Goal: Find specific page/section

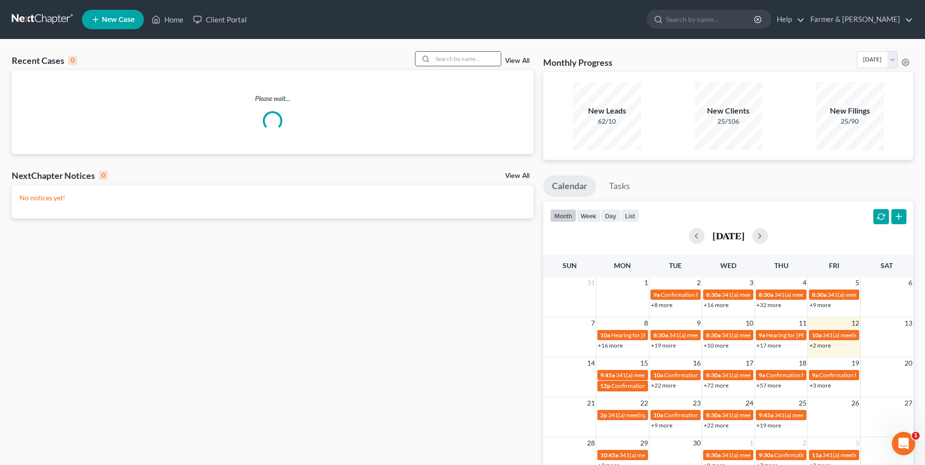
click at [461, 60] on input "search" at bounding box center [466, 59] width 68 height 14
paste input "23-32863"
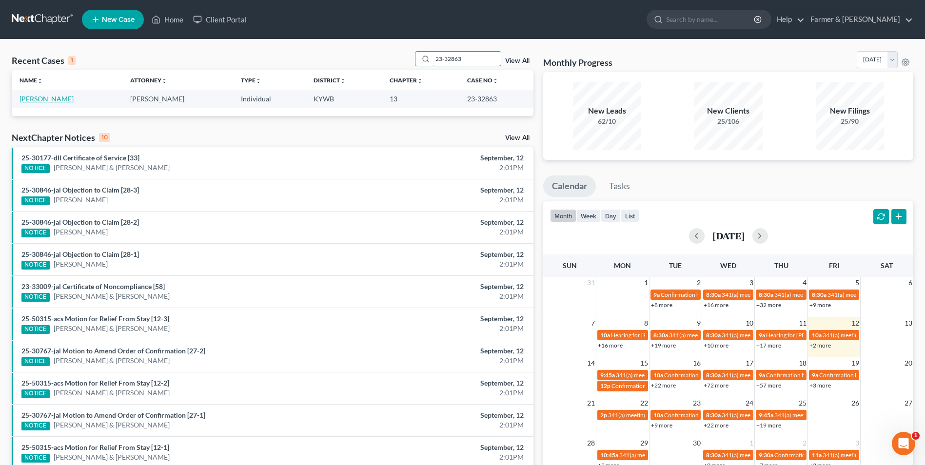
type input "23-32863"
click at [54, 99] on link "[PERSON_NAME]" at bounding box center [46, 99] width 54 height 8
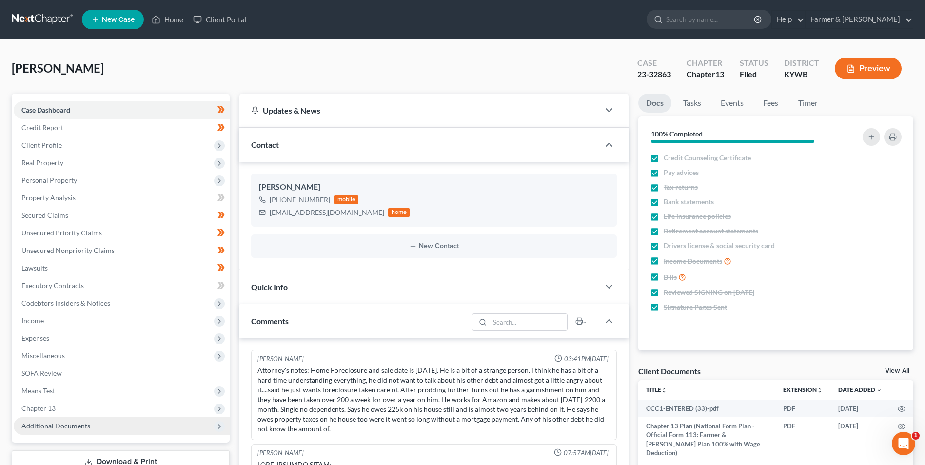
scroll to position [135, 0]
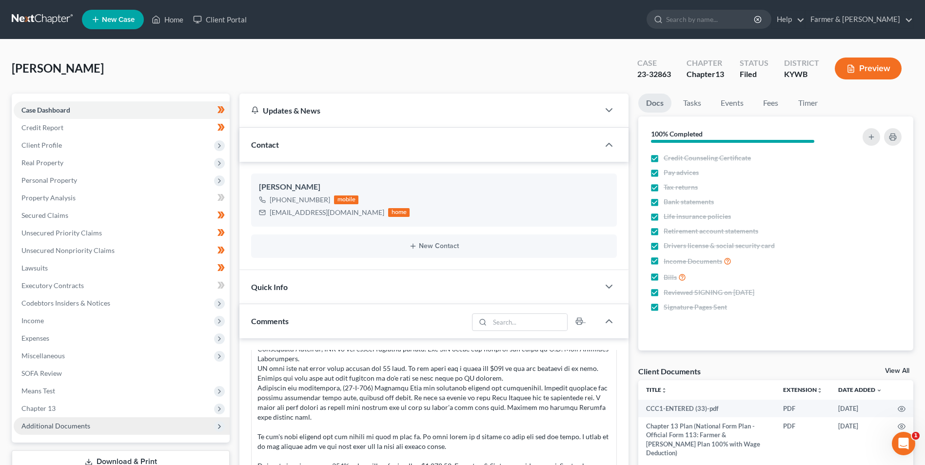
click at [116, 430] on span "Additional Documents" at bounding box center [122, 426] width 216 height 18
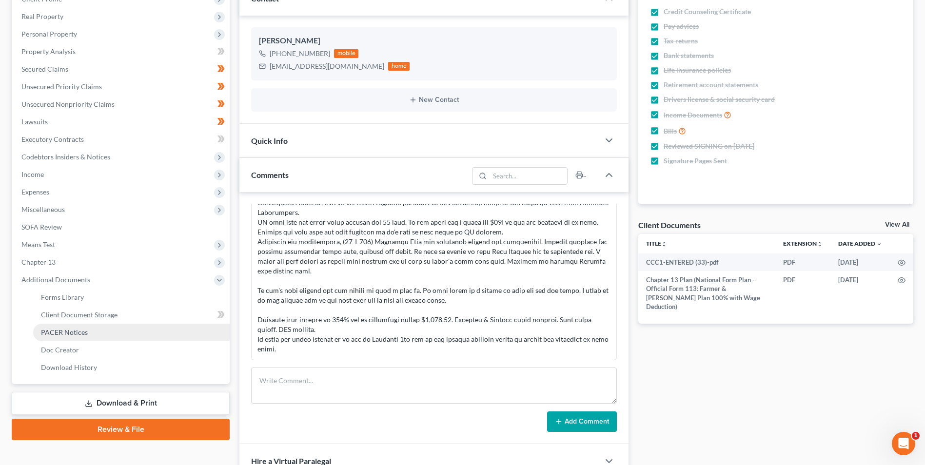
drag, startPoint x: 76, startPoint y: 332, endPoint x: 159, endPoint y: 335, distance: 82.9
click at [77, 332] on span "PACER Notices" at bounding box center [64, 332] width 47 height 8
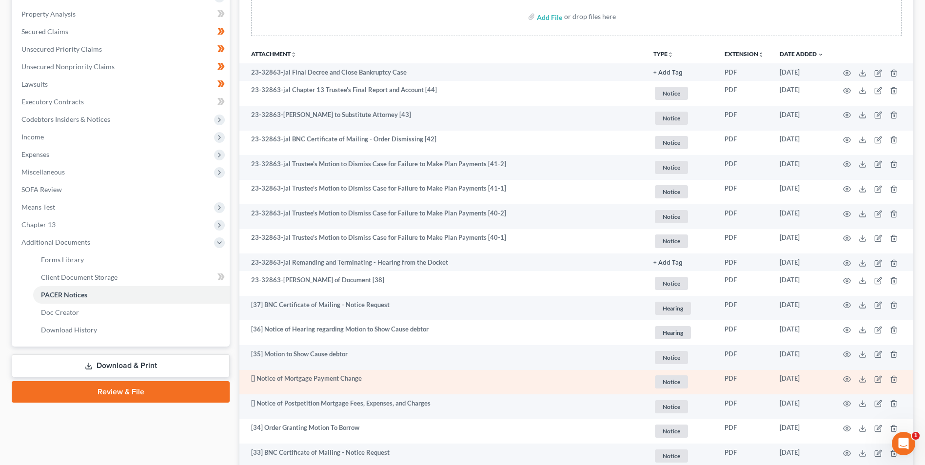
scroll to position [195, 0]
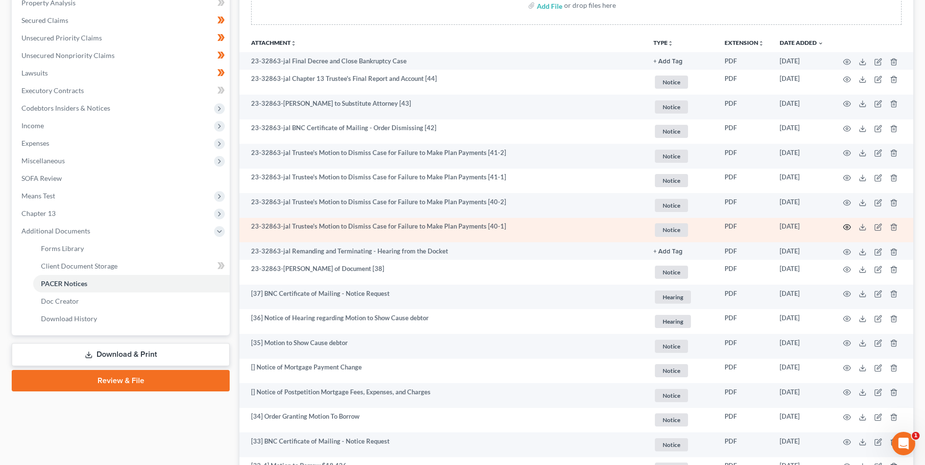
click at [846, 228] on icon "button" at bounding box center [847, 227] width 8 height 8
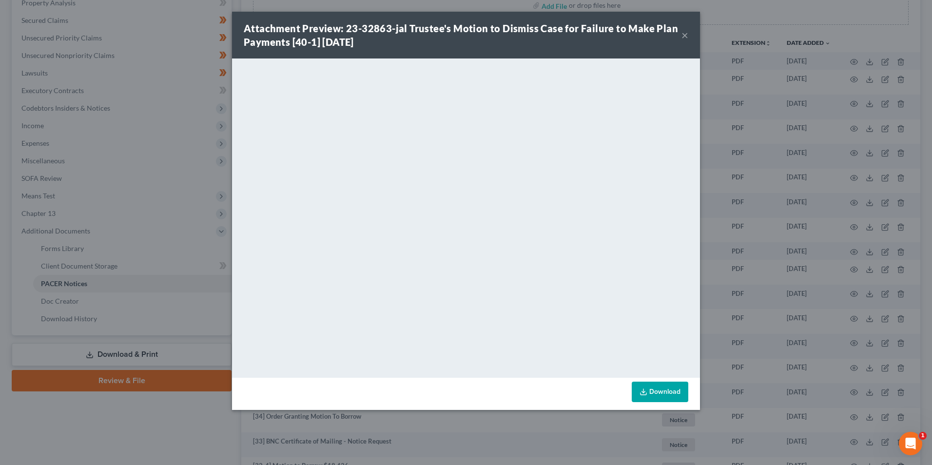
click at [687, 38] on button "×" at bounding box center [684, 35] width 7 height 12
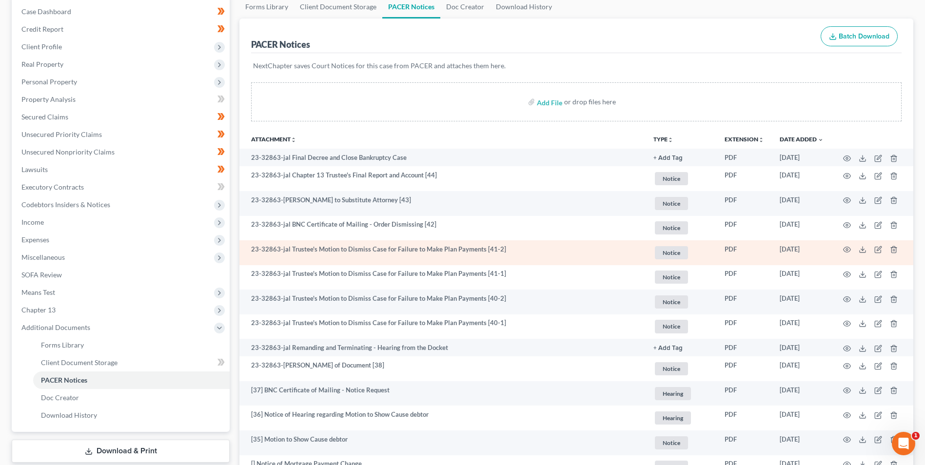
scroll to position [97, 0]
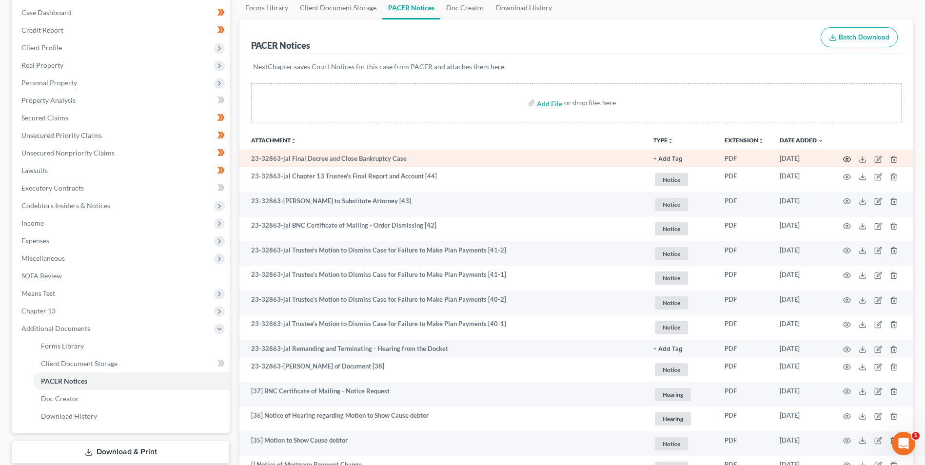
click at [846, 157] on icon "button" at bounding box center [846, 158] width 7 height 5
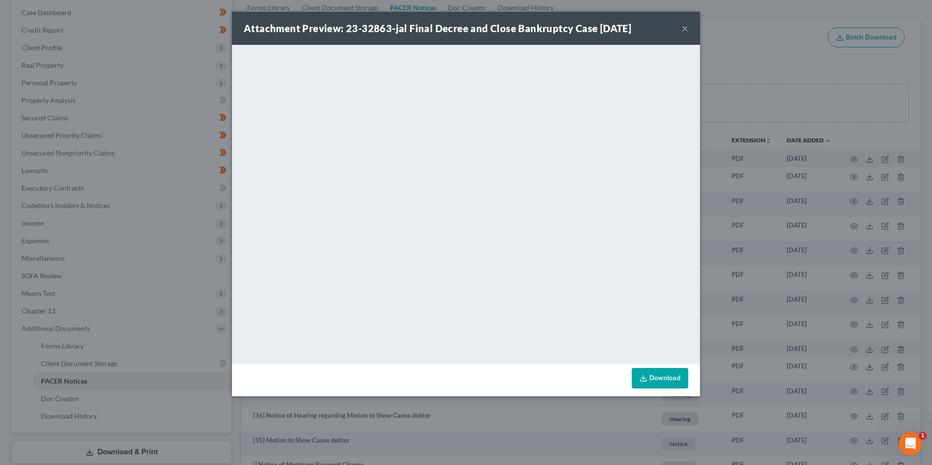
click at [683, 28] on button "×" at bounding box center [684, 28] width 7 height 12
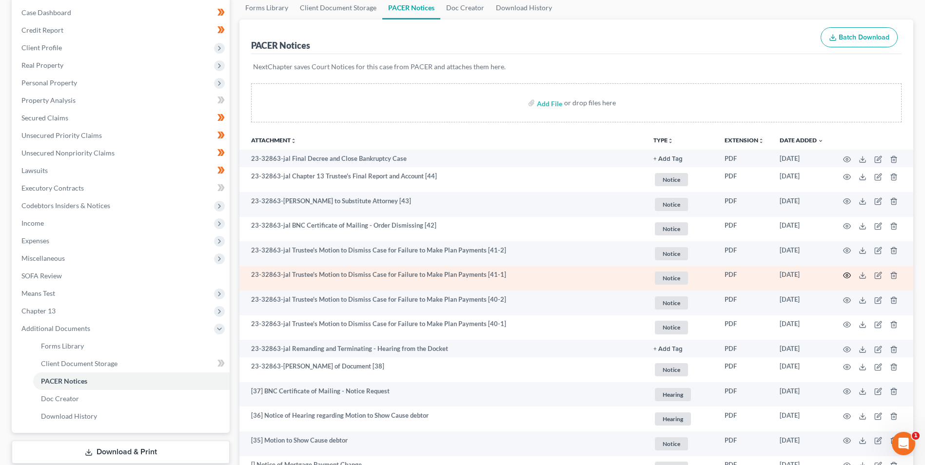
click at [846, 275] on circle "button" at bounding box center [847, 275] width 2 height 2
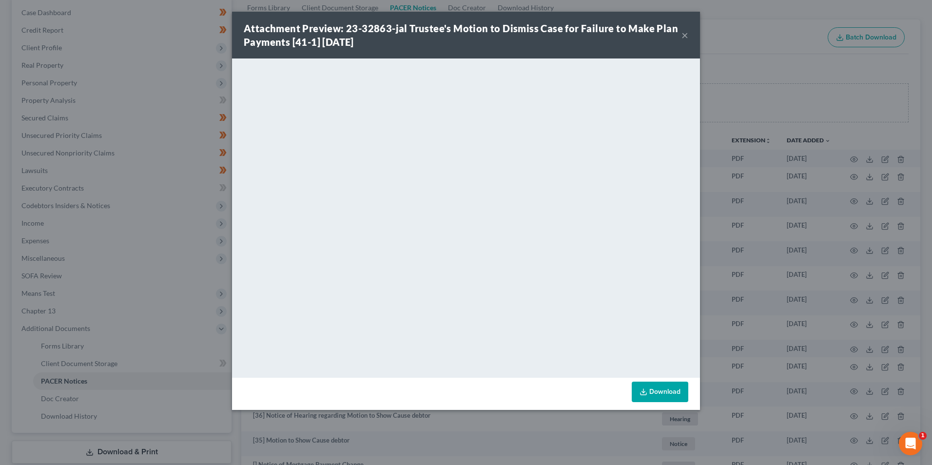
click at [683, 32] on button "×" at bounding box center [684, 35] width 7 height 12
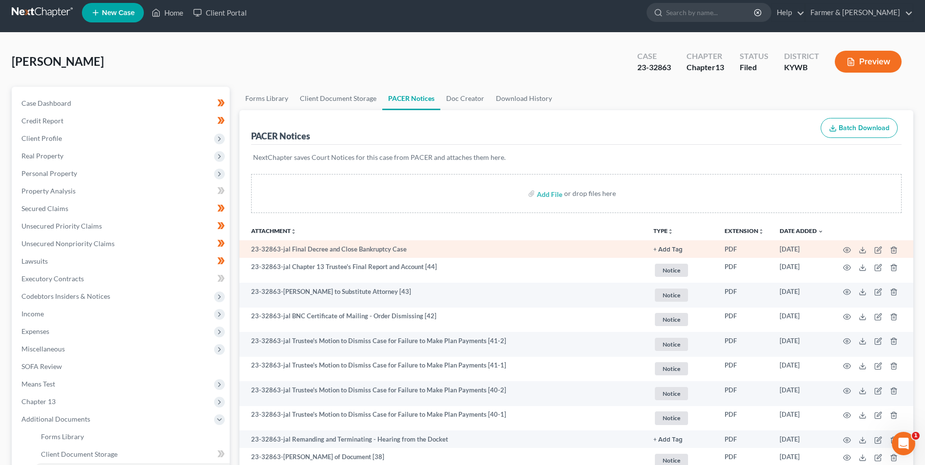
scroll to position [0, 0]
